Goal: Information Seeking & Learning: Learn about a topic

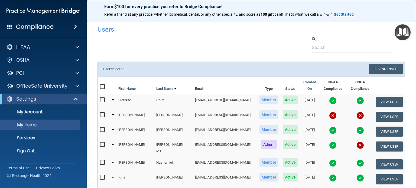
select select "20"
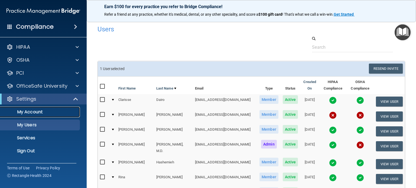
click at [36, 112] on p "My Account" at bounding box center [41, 111] width 74 height 5
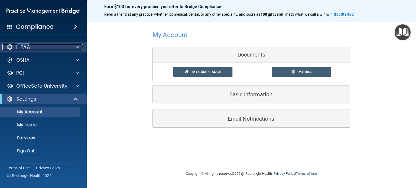
click at [28, 48] on p "HIPAA" at bounding box center [23, 47] width 14 height 7
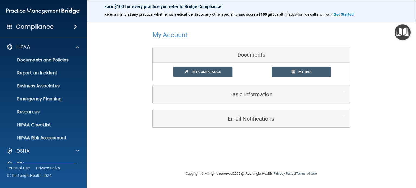
click at [76, 22] on div "Compliance" at bounding box center [43, 27] width 87 height 12
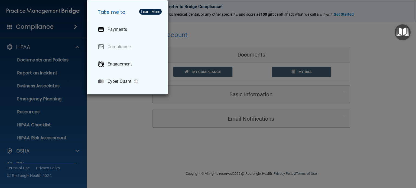
click at [73, 28] on div "Take me to: Payments Compliance Engagement Cyber Quant" at bounding box center [208, 94] width 416 height 188
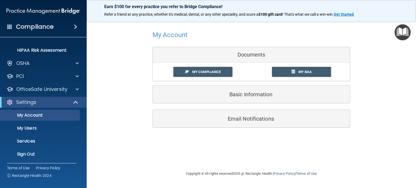
scroll to position [88, 0]
click at [75, 93] on div "OfficeSafe University" at bounding box center [43, 88] width 87 height 11
click at [74, 91] on div at bounding box center [77, 89] width 14 height 7
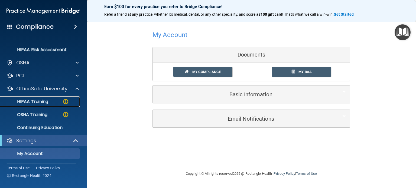
click at [41, 100] on p "HIPAA Training" at bounding box center [26, 101] width 45 height 5
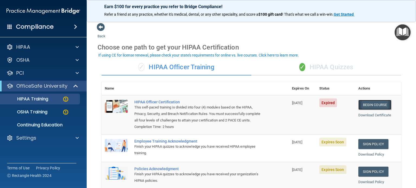
click at [365, 106] on link "Begin Course" at bounding box center [374, 105] width 33 height 10
click at [54, 85] on p "OfficeSafe University" at bounding box center [41, 86] width 51 height 7
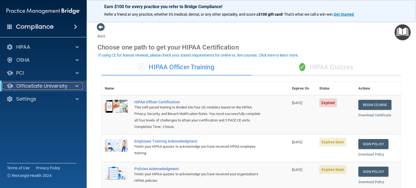
click at [79, 86] on div at bounding box center [75, 86] width 13 height 7
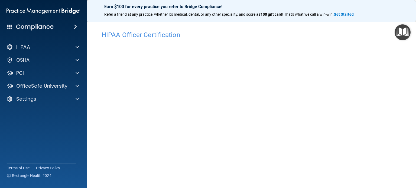
scroll to position [53, 0]
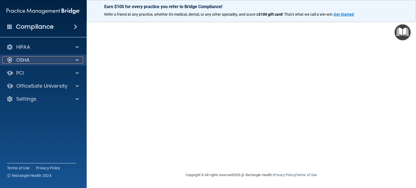
click at [32, 61] on div "OSHA" at bounding box center [35, 60] width 67 height 7
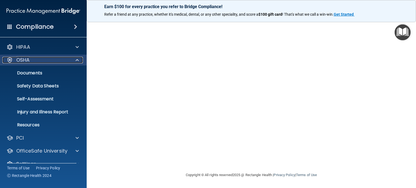
click at [32, 61] on div "OSHA" at bounding box center [35, 60] width 67 height 7
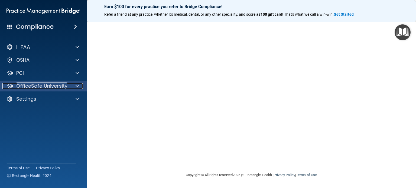
click at [49, 87] on p "OfficeSafe University" at bounding box center [41, 86] width 51 height 7
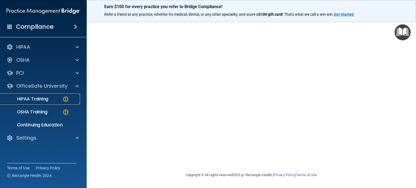
click at [48, 99] on div "HIPAA Training" at bounding box center [41, 98] width 74 height 5
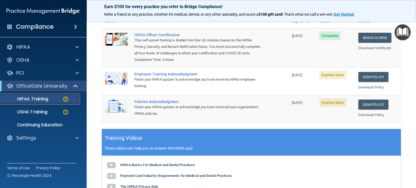
scroll to position [73, 0]
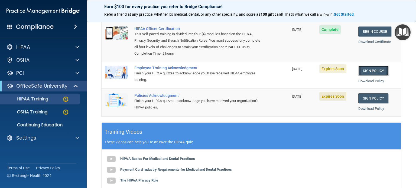
click at [370, 75] on link "Sign Policy" at bounding box center [373, 71] width 30 height 10
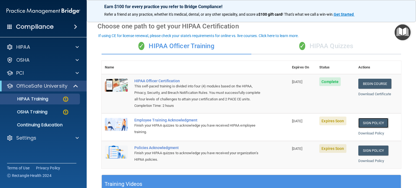
scroll to position [19, 0]
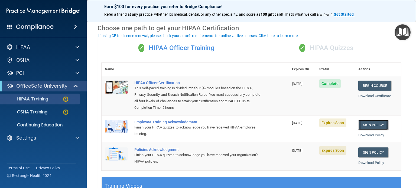
click at [374, 130] on link "Sign Policy" at bounding box center [373, 125] width 30 height 10
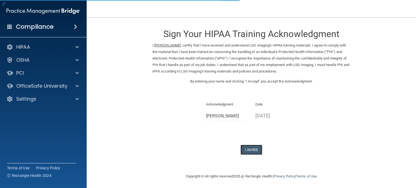
click at [246, 150] on button "I Agree" at bounding box center [252, 150] width 22 height 10
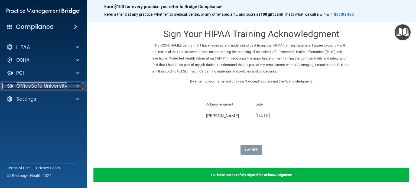
click at [48, 85] on p "OfficeSafe University" at bounding box center [41, 86] width 51 height 7
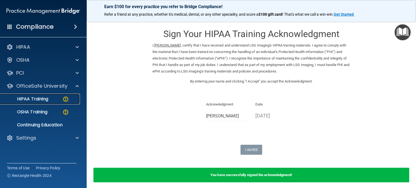
click at [53, 96] on div "HIPAA Training" at bounding box center [41, 98] width 74 height 5
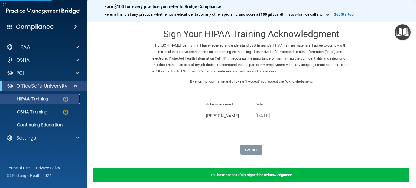
click at [47, 99] on p "HIPAA Training" at bounding box center [26, 98] width 45 height 5
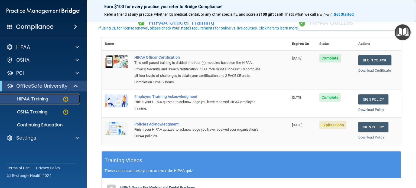
scroll to position [54, 0]
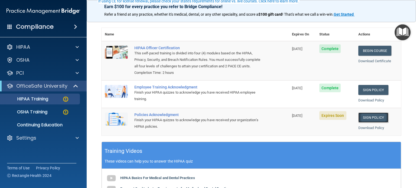
click at [377, 123] on link "Sign Policy" at bounding box center [373, 118] width 30 height 10
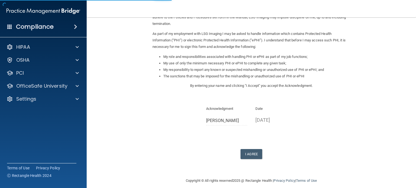
scroll to position [60, 0]
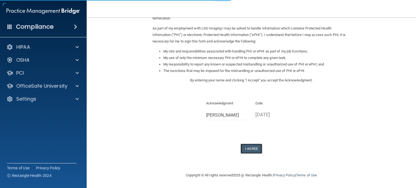
click at [250, 148] on button "I Agree" at bounding box center [252, 149] width 22 height 10
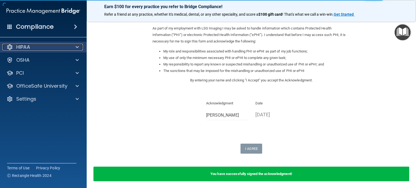
click at [54, 46] on div "HIPAA" at bounding box center [35, 47] width 67 height 7
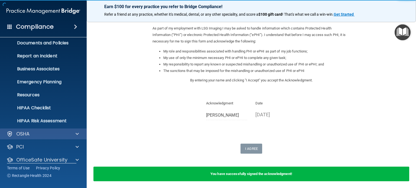
scroll to position [36, 0]
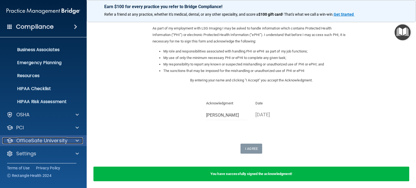
click at [65, 142] on p "OfficeSafe University" at bounding box center [41, 141] width 51 height 7
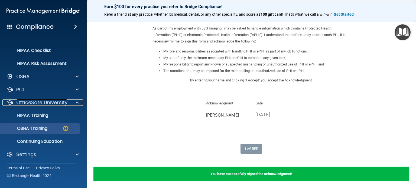
scroll to position [75, 0]
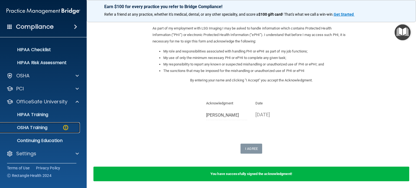
click at [60, 127] on div "OSHA Training" at bounding box center [41, 127] width 74 height 5
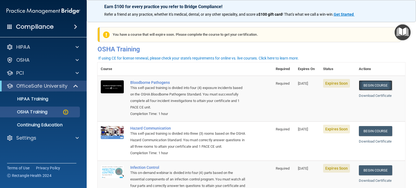
click at [374, 85] on link "Begin Course" at bounding box center [375, 85] width 33 height 10
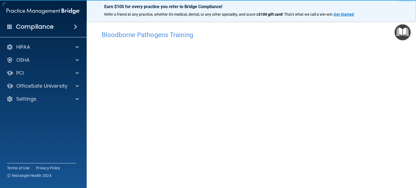
scroll to position [8, 0]
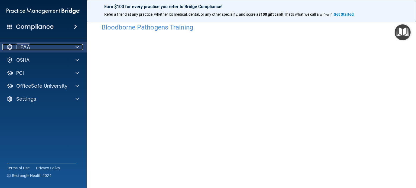
click at [53, 46] on div "HIPAA" at bounding box center [35, 47] width 67 height 7
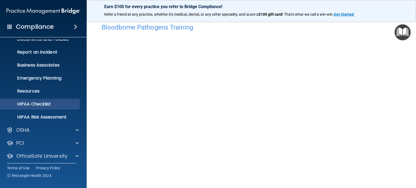
scroll to position [36, 0]
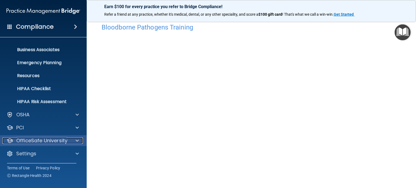
click at [38, 142] on p "OfficeSafe University" at bounding box center [41, 141] width 51 height 7
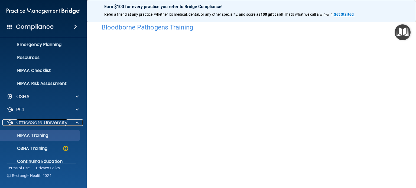
scroll to position [75, 0]
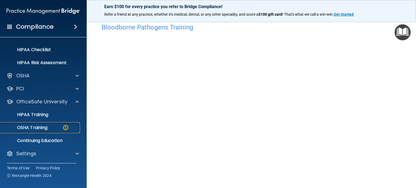
click at [47, 129] on p "OSHA Training" at bounding box center [26, 127] width 44 height 5
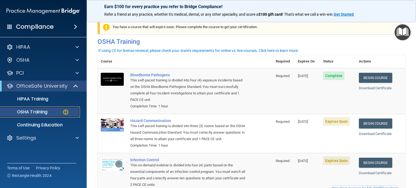
scroll to position [35, 0]
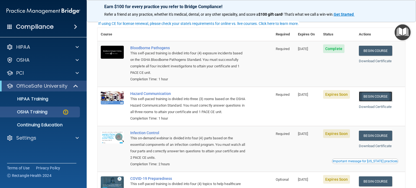
click at [381, 96] on link "Begin Course" at bounding box center [375, 97] width 33 height 10
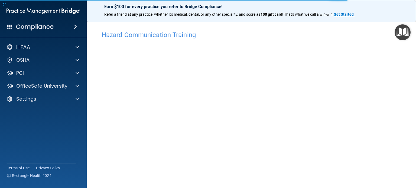
scroll to position [15, 0]
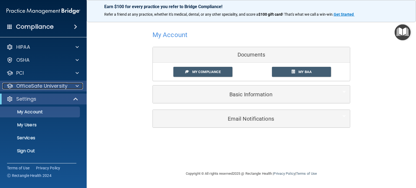
click at [75, 87] on div at bounding box center [77, 86] width 14 height 7
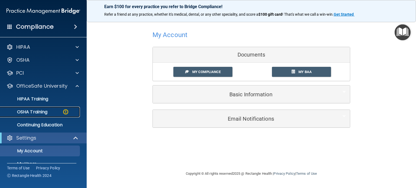
click at [60, 111] on div "OSHA Training" at bounding box center [41, 111] width 74 height 5
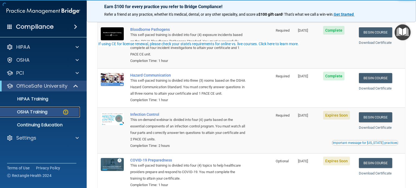
scroll to position [54, 0]
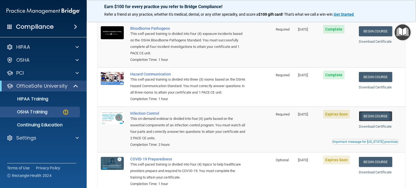
click at [373, 121] on link "Begin Course" at bounding box center [375, 116] width 33 height 10
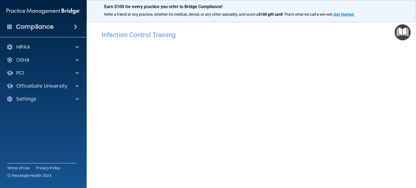
scroll to position [27, 0]
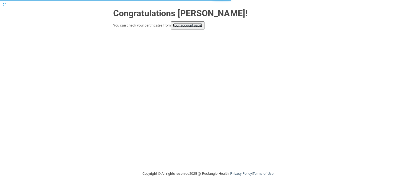
click at [189, 24] on link "your account page!" at bounding box center [188, 25] width 30 height 4
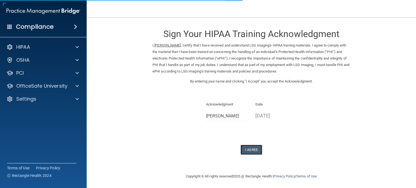
click at [250, 152] on button "I Agree" at bounding box center [252, 150] width 22 height 10
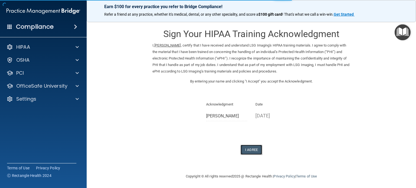
click at [252, 148] on button "I Agree" at bounding box center [252, 150] width 22 height 10
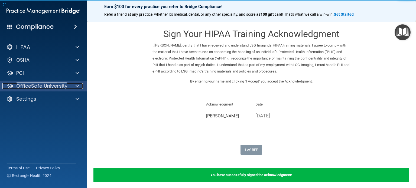
click at [56, 88] on p "OfficeSafe University" at bounding box center [41, 86] width 51 height 7
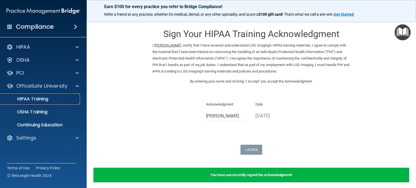
click at [44, 100] on p "HIPAA Training" at bounding box center [26, 98] width 45 height 5
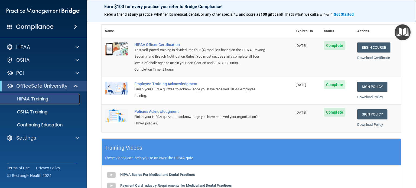
scroll to position [54, 0]
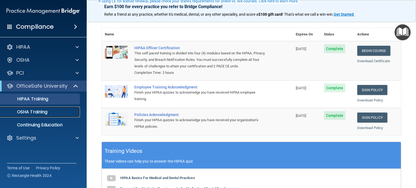
click at [31, 111] on p "OSHA Training" at bounding box center [26, 111] width 44 height 5
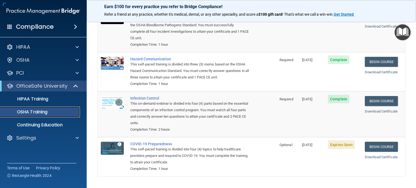
scroll to position [78, 0]
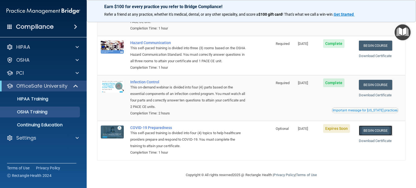
click at [380, 130] on link "Begin Course" at bounding box center [375, 131] width 33 height 10
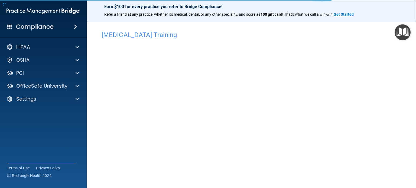
scroll to position [3, 0]
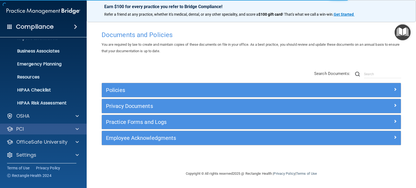
scroll to position [36, 0]
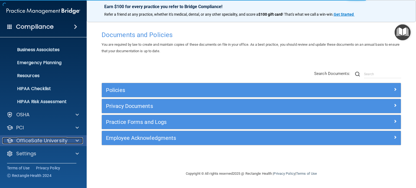
click at [50, 143] on p "OfficeSafe University" at bounding box center [41, 141] width 51 height 7
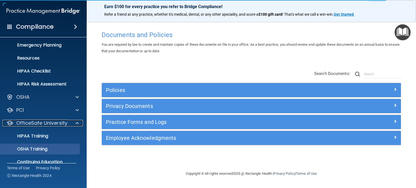
scroll to position [75, 0]
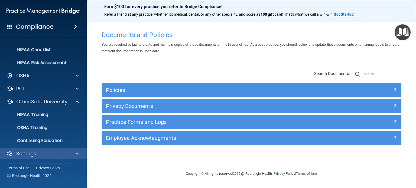
click at [42, 149] on div "Settings" at bounding box center [43, 153] width 87 height 11
click at [76, 152] on span at bounding box center [77, 154] width 3 height 7
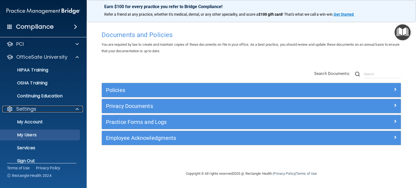
scroll to position [127, 0]
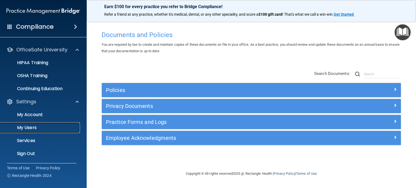
click at [26, 126] on p "My Users" at bounding box center [41, 127] width 74 height 5
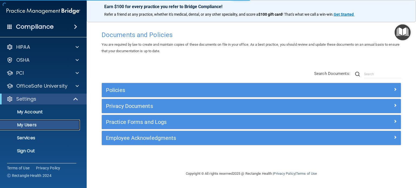
select select "20"
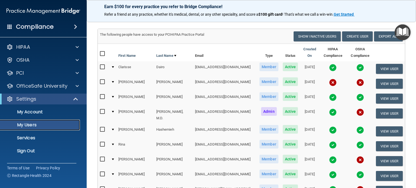
scroll to position [31, 0]
